Goal: Browse casually: Explore the website without a specific task or goal

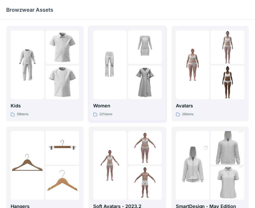
click at [137, 105] on p "Women" at bounding box center [127, 105] width 69 height 7
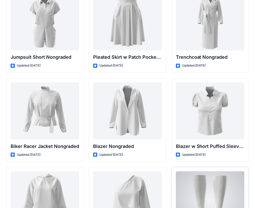
scroll to position [5257, 0]
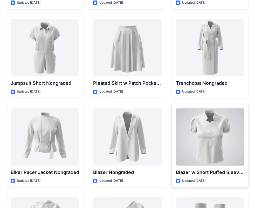
click at [212, 131] on div at bounding box center [210, 136] width 69 height 57
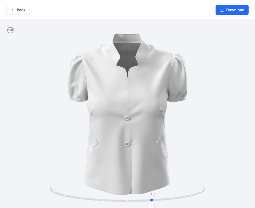
drag, startPoint x: 127, startPoint y: 200, endPoint x: 153, endPoint y: 198, distance: 26.3
click at [153, 198] on icon at bounding box center [128, 193] width 157 height 19
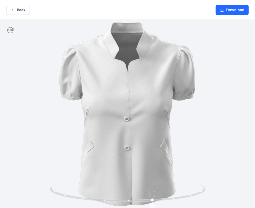
drag, startPoint x: 152, startPoint y: 194, endPoint x: 165, endPoint y: 192, distance: 13.4
click at [165, 192] on icon at bounding box center [128, 193] width 157 height 19
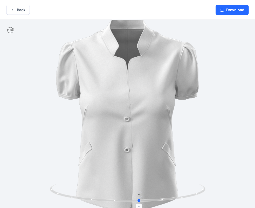
drag, startPoint x: 193, startPoint y: 195, endPoint x: 179, endPoint y: 184, distance: 17.7
click at [179, 184] on icon at bounding box center [128, 193] width 157 height 19
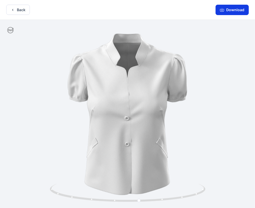
click at [225, 12] on button "Download" at bounding box center [232, 10] width 33 height 10
